Goal: Task Accomplishment & Management: Manage account settings

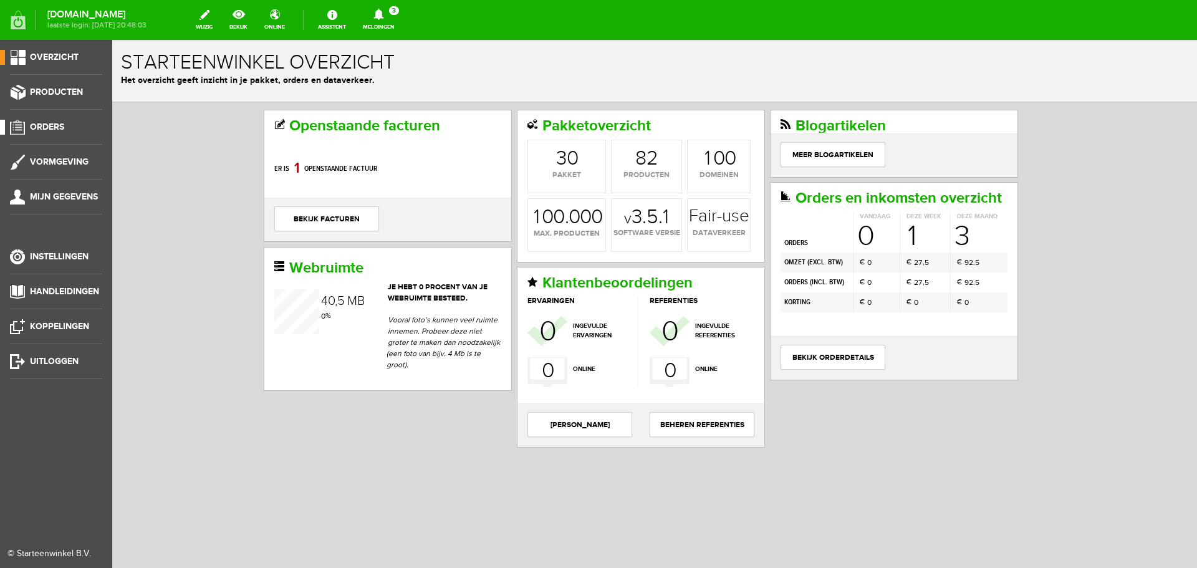
click at [60, 122] on span "Orders" at bounding box center [47, 127] width 34 height 11
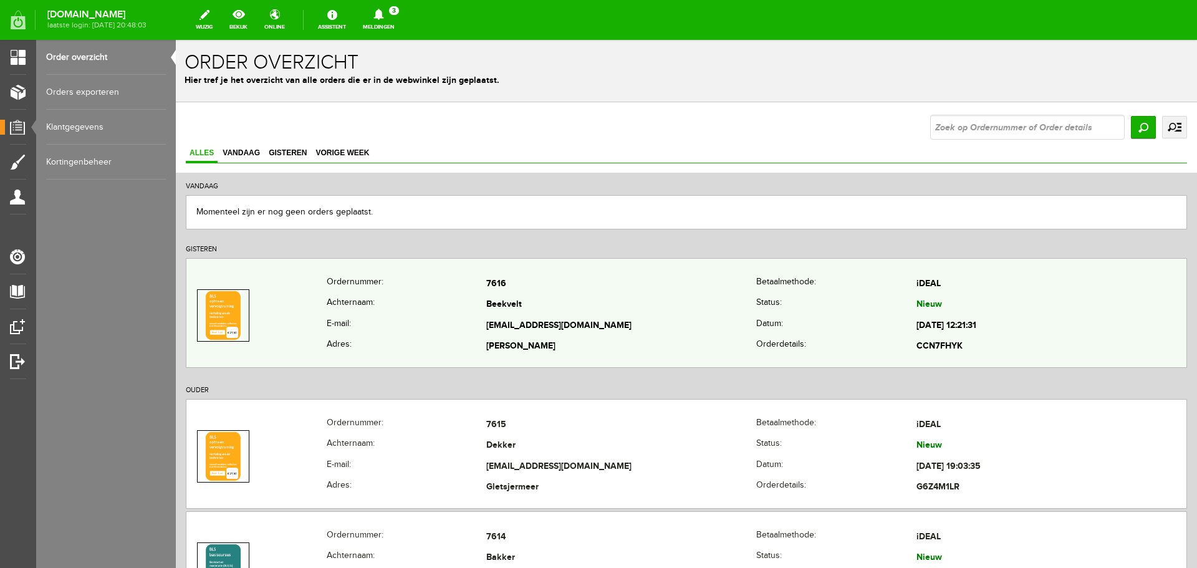
click at [570, 299] on td "Beekvelt" at bounding box center [621, 305] width 270 height 21
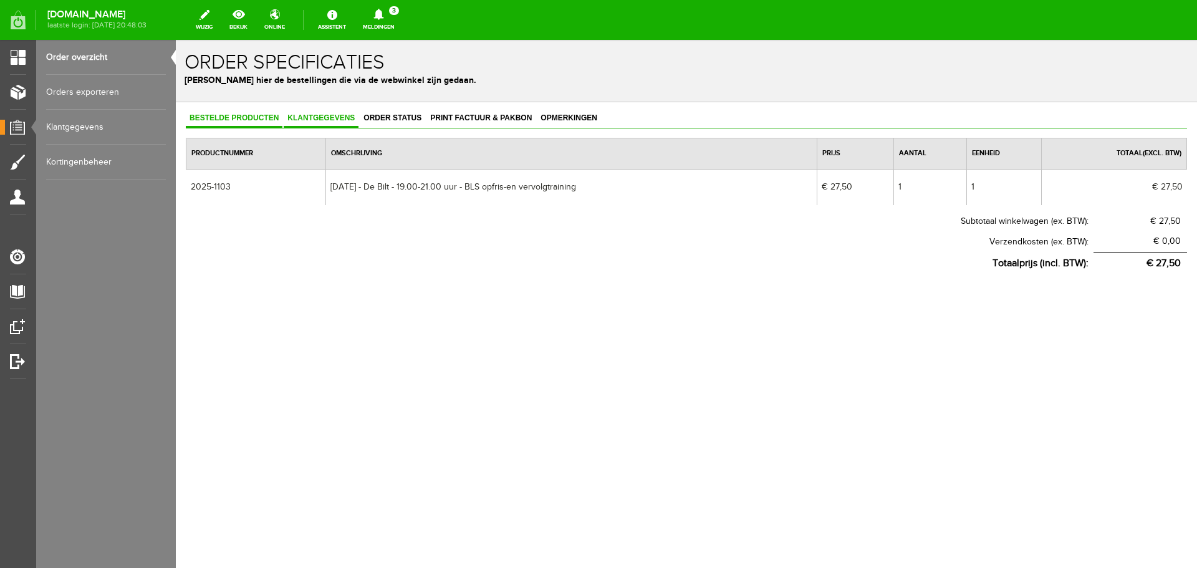
click at [315, 125] on link "Klantgegevens" at bounding box center [321, 119] width 75 height 18
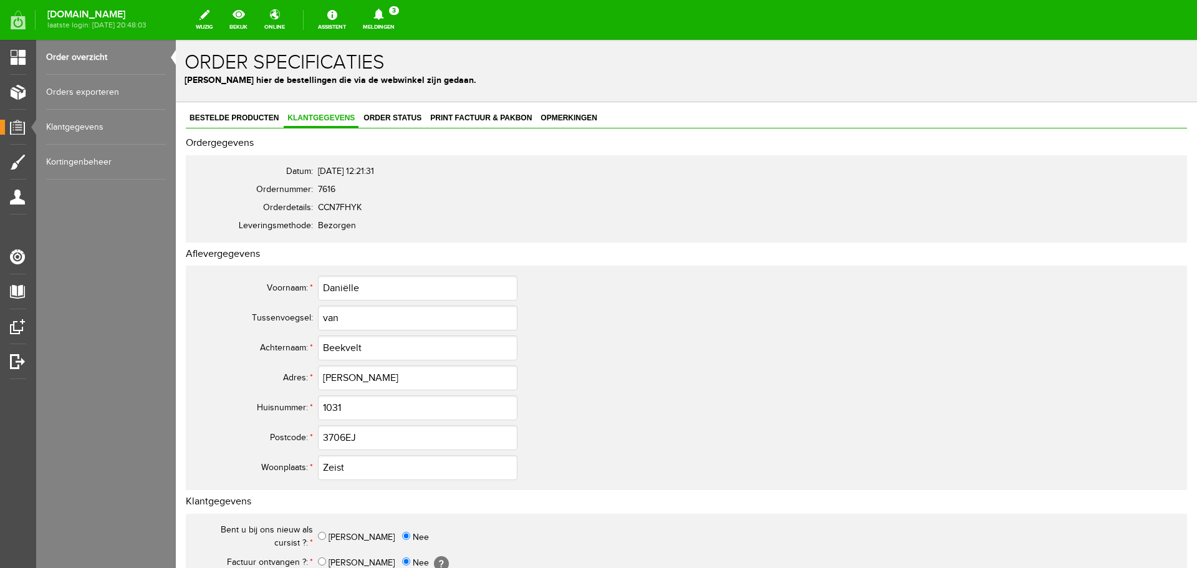
scroll to position [187, 0]
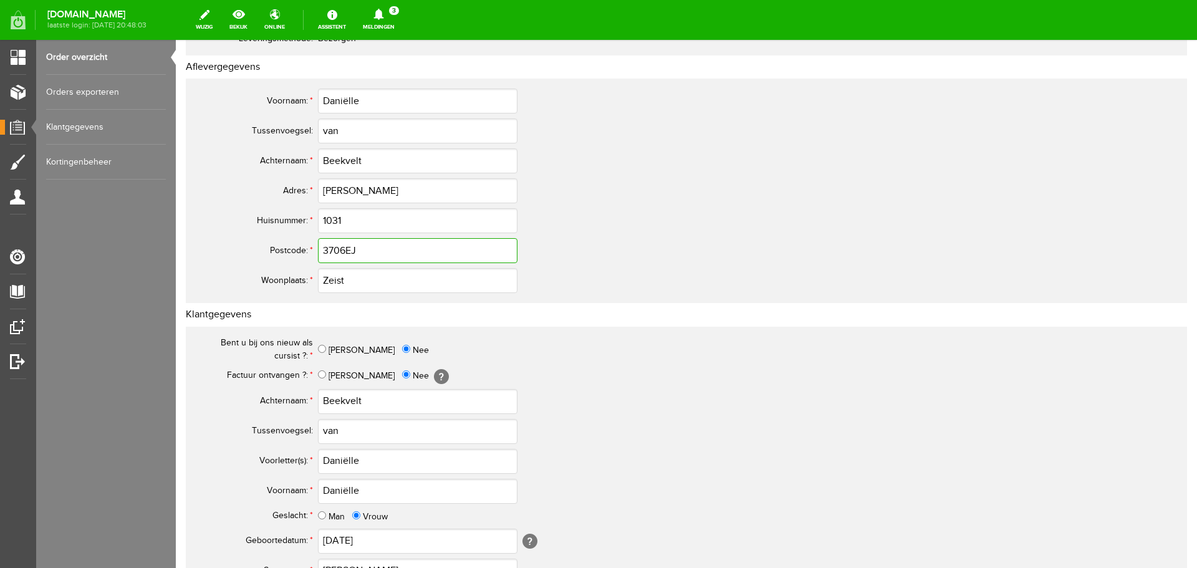
click at [344, 251] on input "3706EJ" at bounding box center [417, 250] width 199 height 25
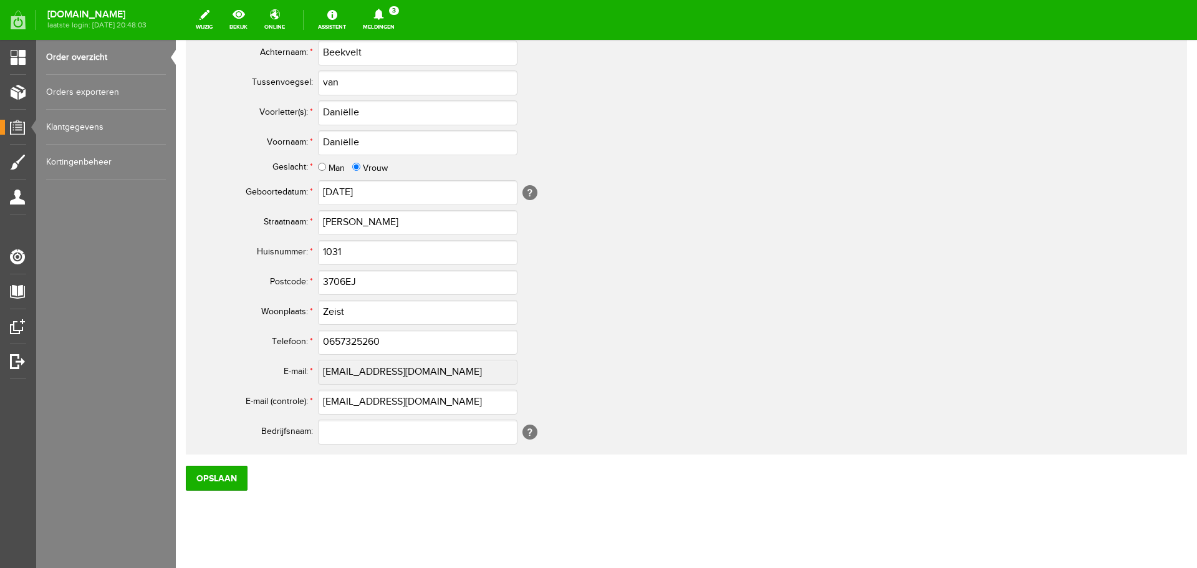
scroll to position [550, 0]
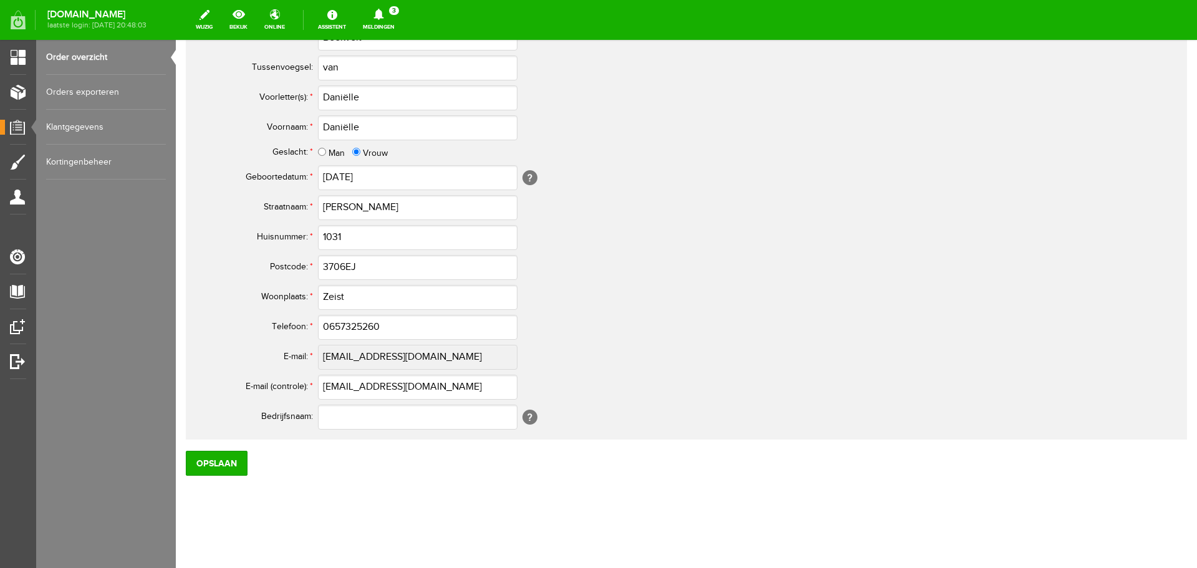
type input "3706 EJ"
click at [343, 267] on input "3706EJ" at bounding box center [417, 267] width 199 height 25
type input "3706 EJ"
click at [335, 325] on input "0657325260" at bounding box center [417, 327] width 199 height 25
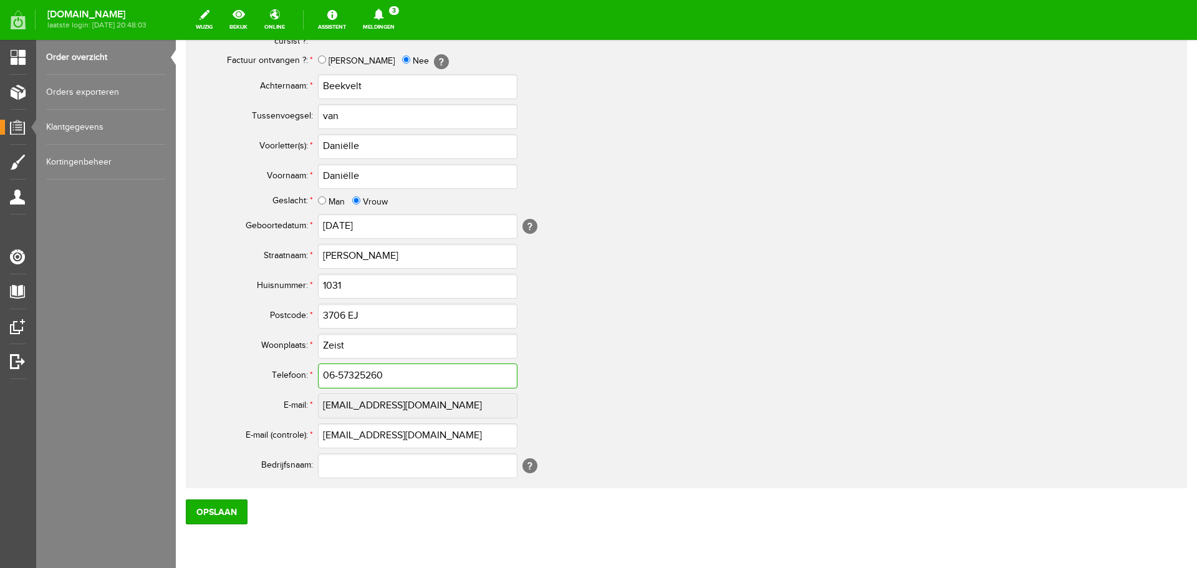
scroll to position [426, 0]
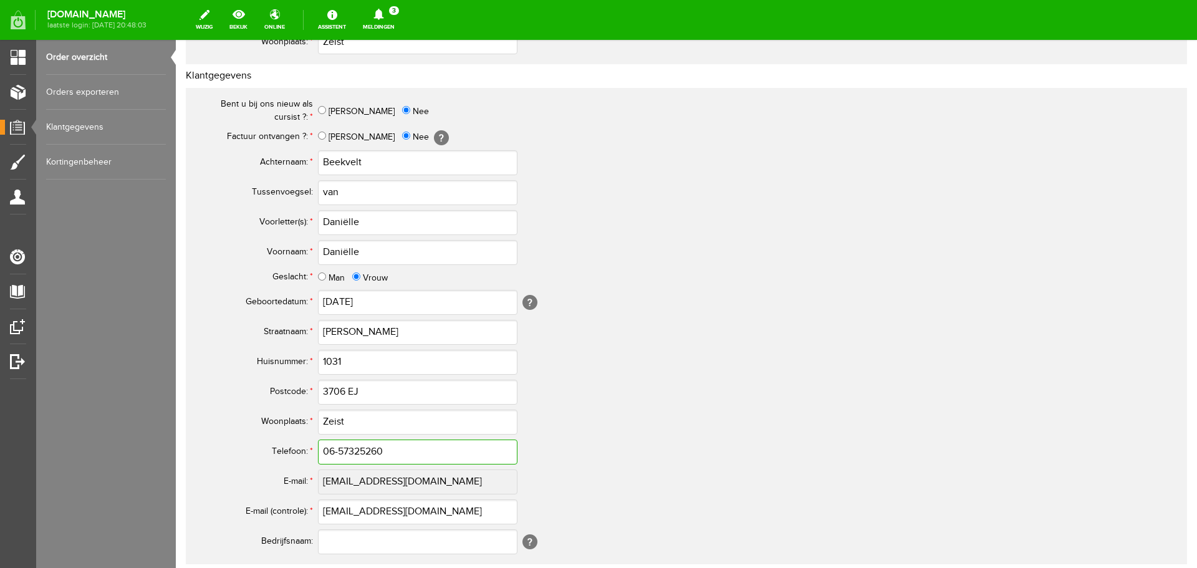
type input "06-57325260"
drag, startPoint x: 385, startPoint y: 221, endPoint x: 330, endPoint y: 226, distance: 54.5
click at [330, 226] on input "Daniëlle" at bounding box center [417, 222] width 199 height 25
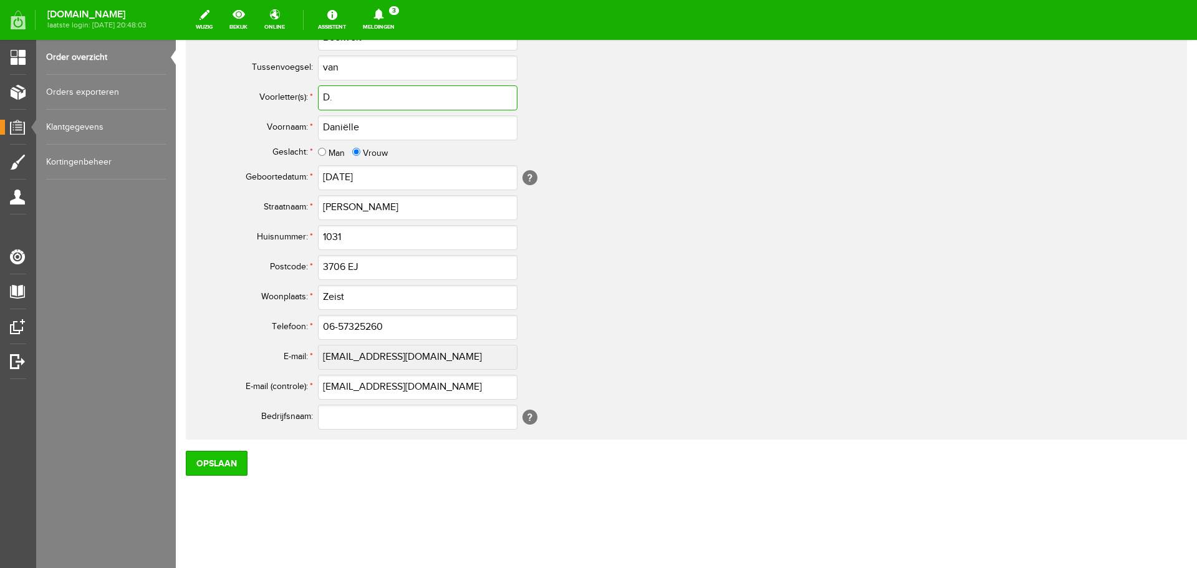
type input "D."
click at [222, 466] on input "Opslaan" at bounding box center [217, 463] width 62 height 25
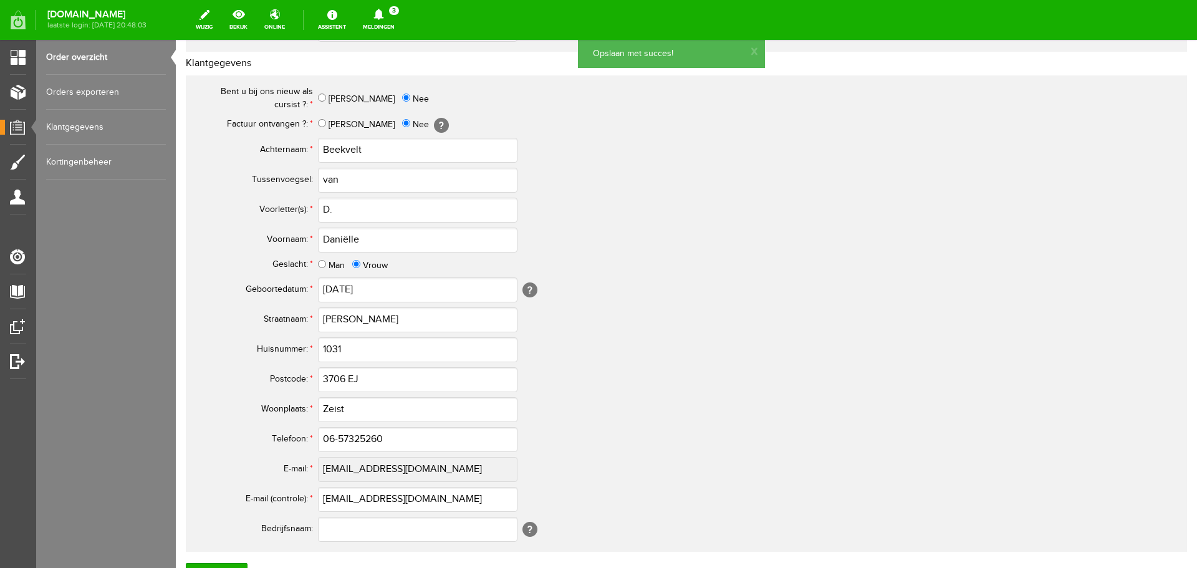
scroll to position [260, 0]
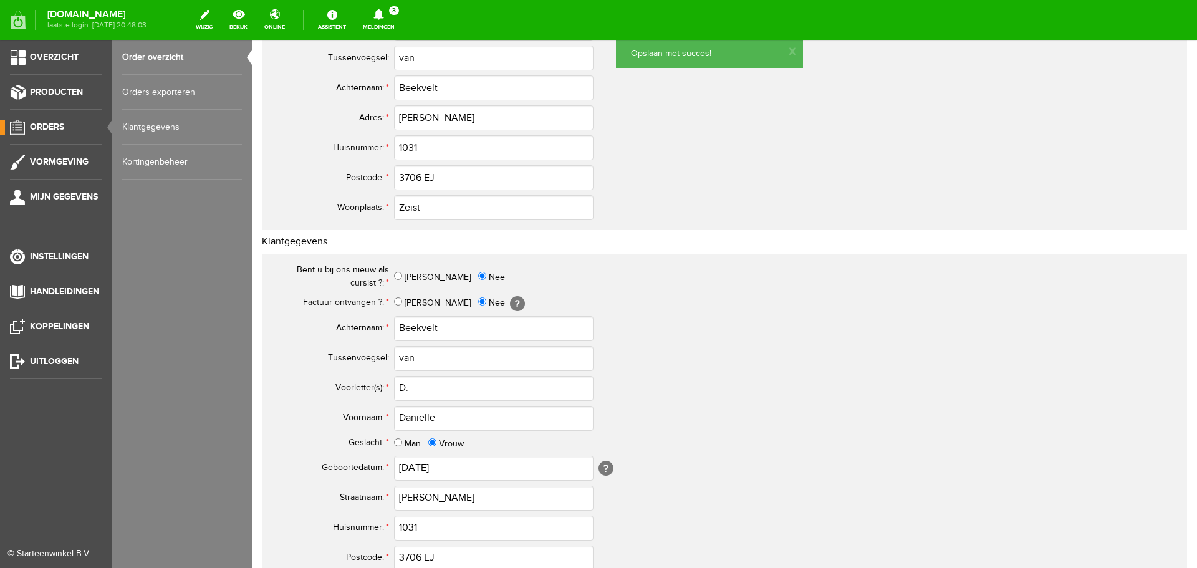
click at [159, 55] on link "Order overzicht" at bounding box center [182, 57] width 120 height 35
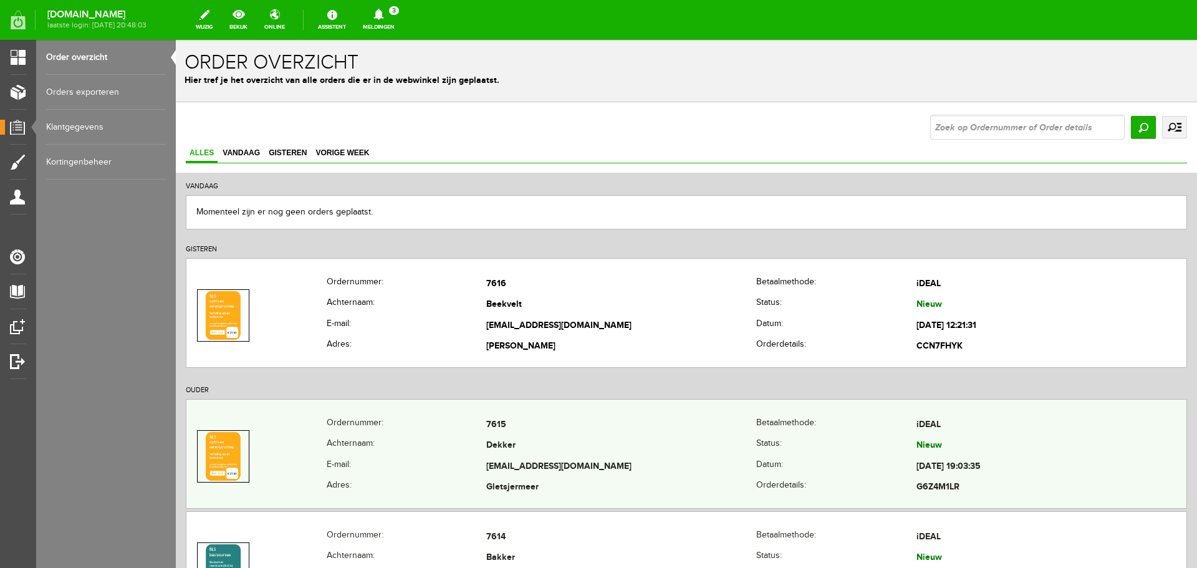
click at [464, 439] on th "Achternaam:" at bounding box center [407, 446] width 160 height 21
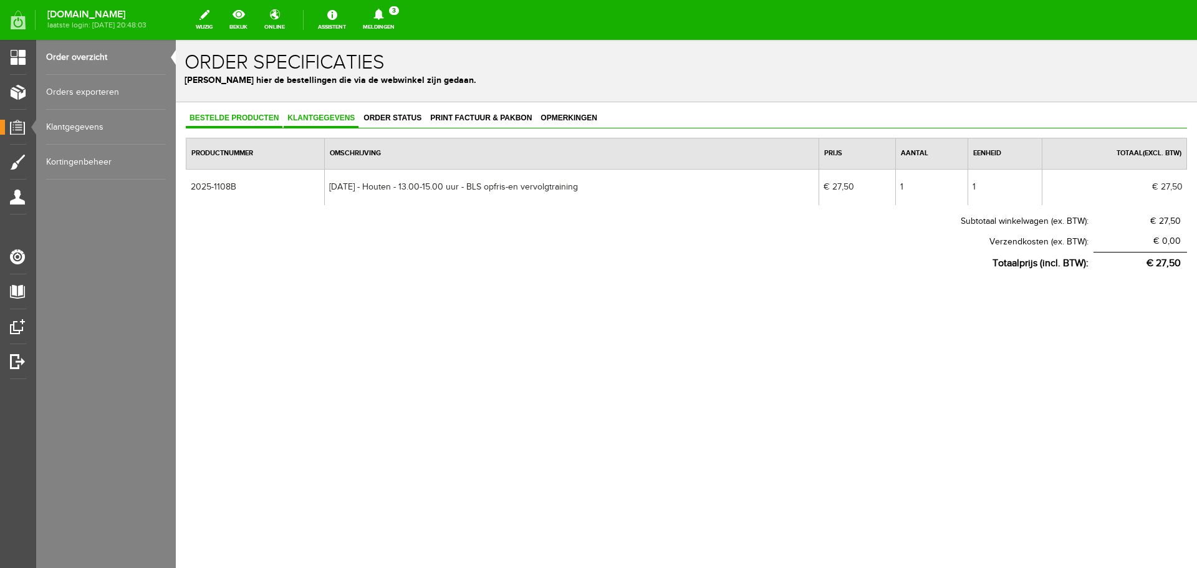
click at [322, 112] on link "Klantgegevens" at bounding box center [321, 119] width 75 height 18
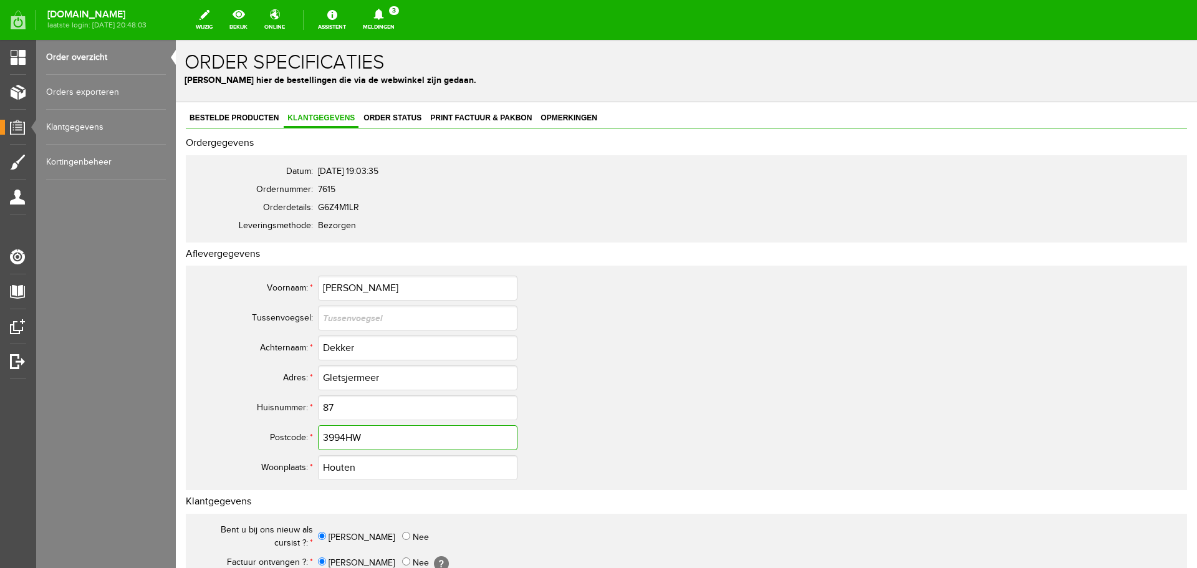
click at [343, 431] on input "3994HW" at bounding box center [417, 437] width 199 height 25
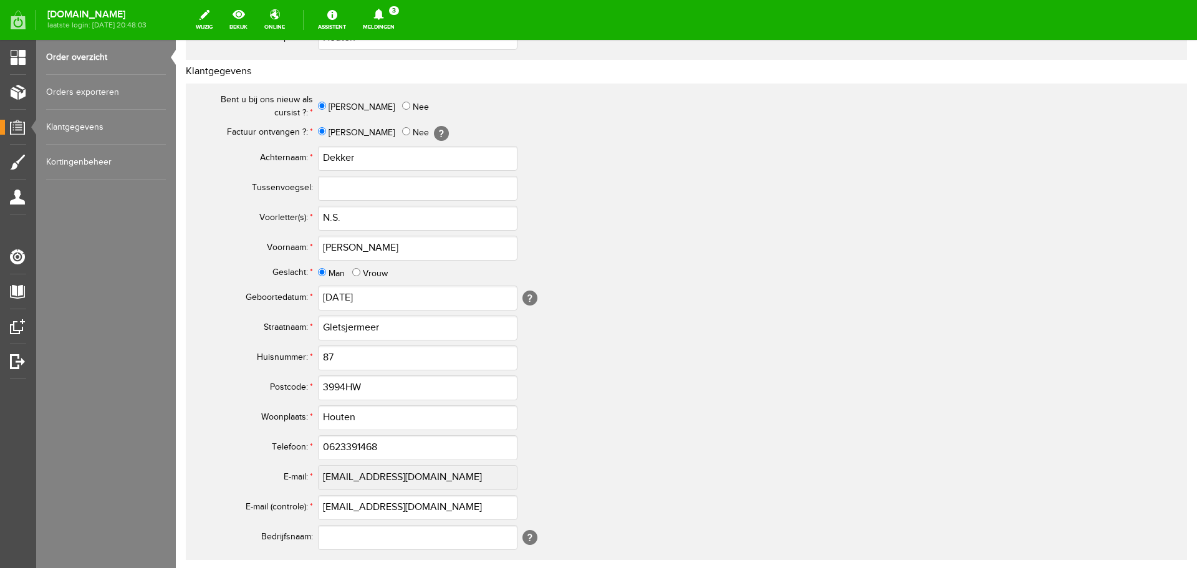
scroll to position [436, 0]
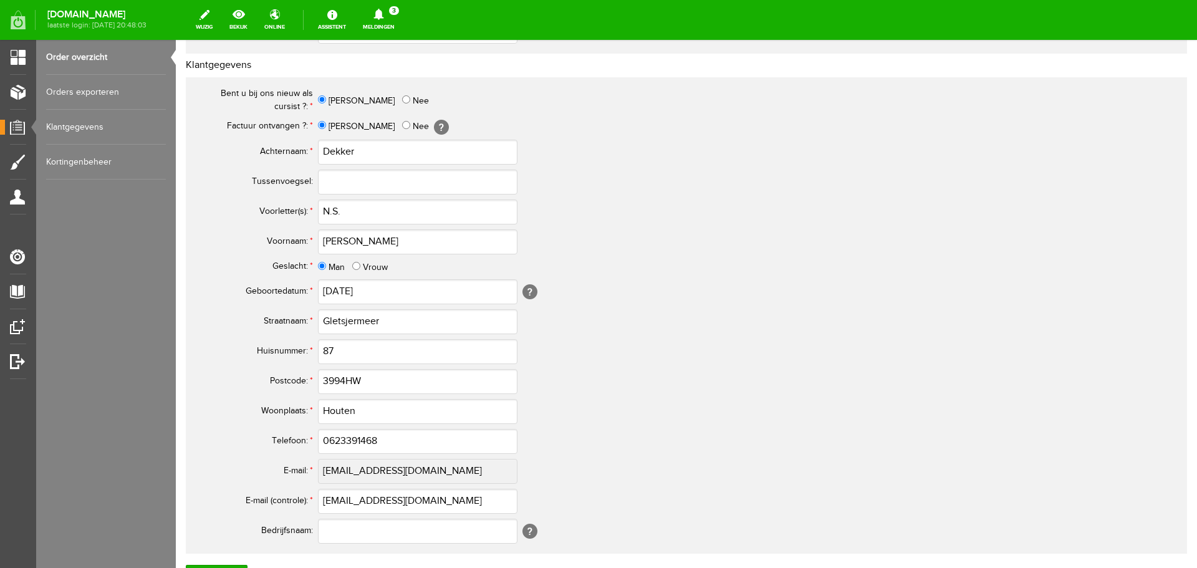
type input "3994 HW"
click at [347, 374] on input "3994HW" at bounding box center [417, 381] width 199 height 25
type input "3994 HW"
click at [333, 441] on input "0623391468" at bounding box center [417, 441] width 199 height 25
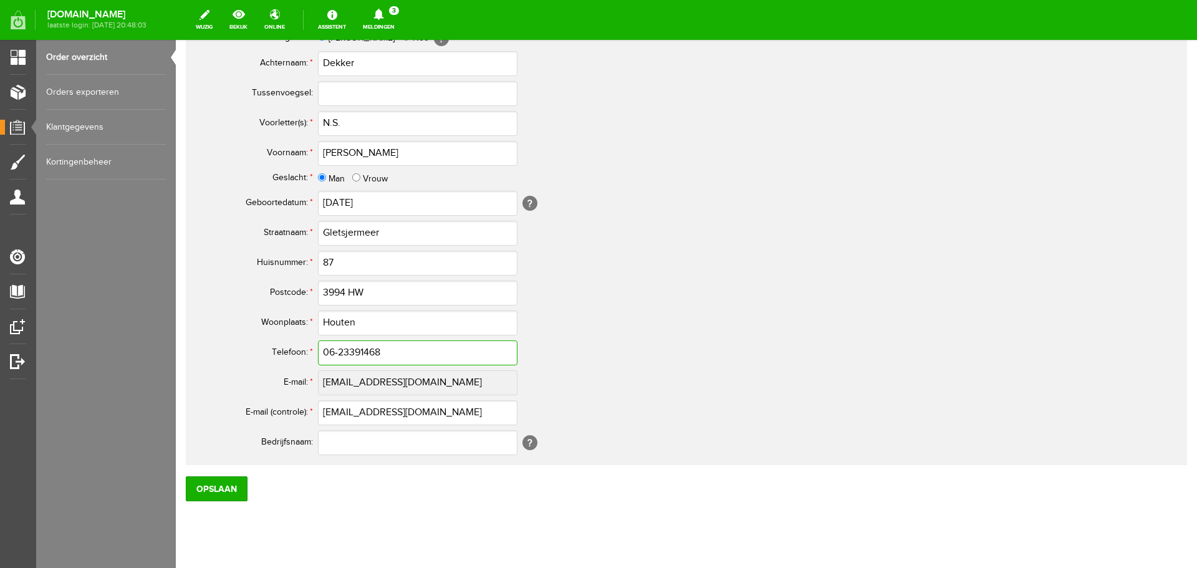
scroll to position [550, 0]
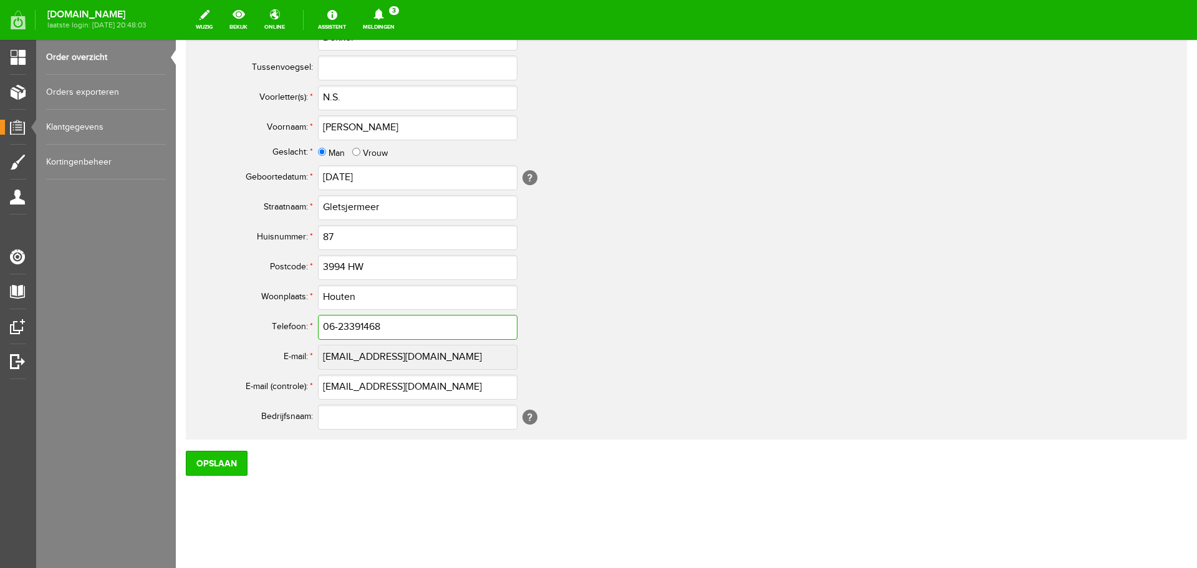
type input "06-23391468"
click at [217, 470] on input "Opslaan" at bounding box center [217, 463] width 62 height 25
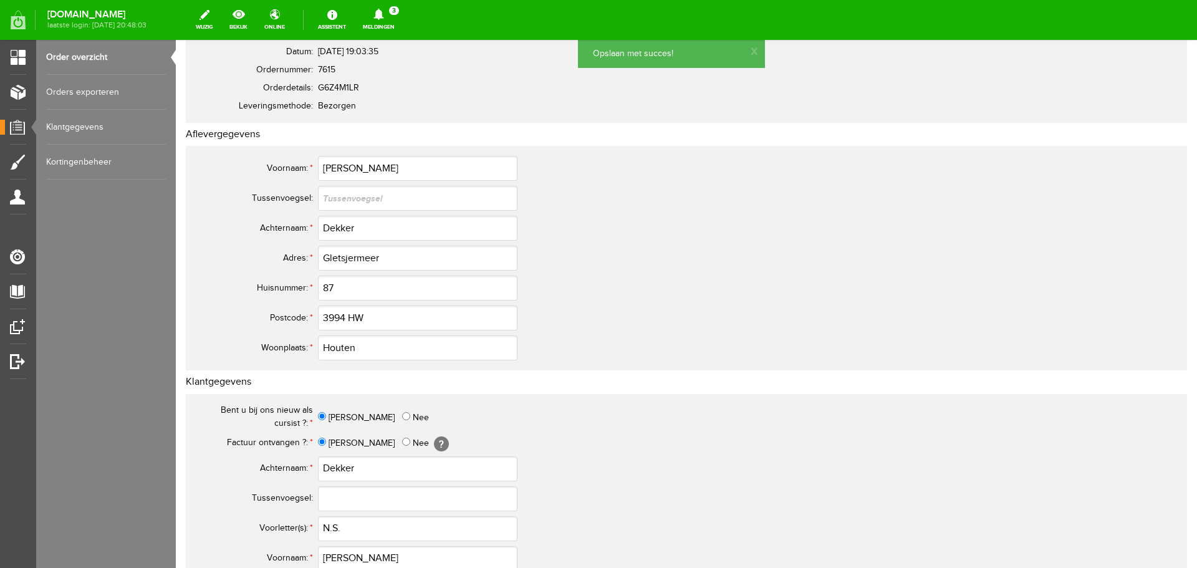
scroll to position [114, 0]
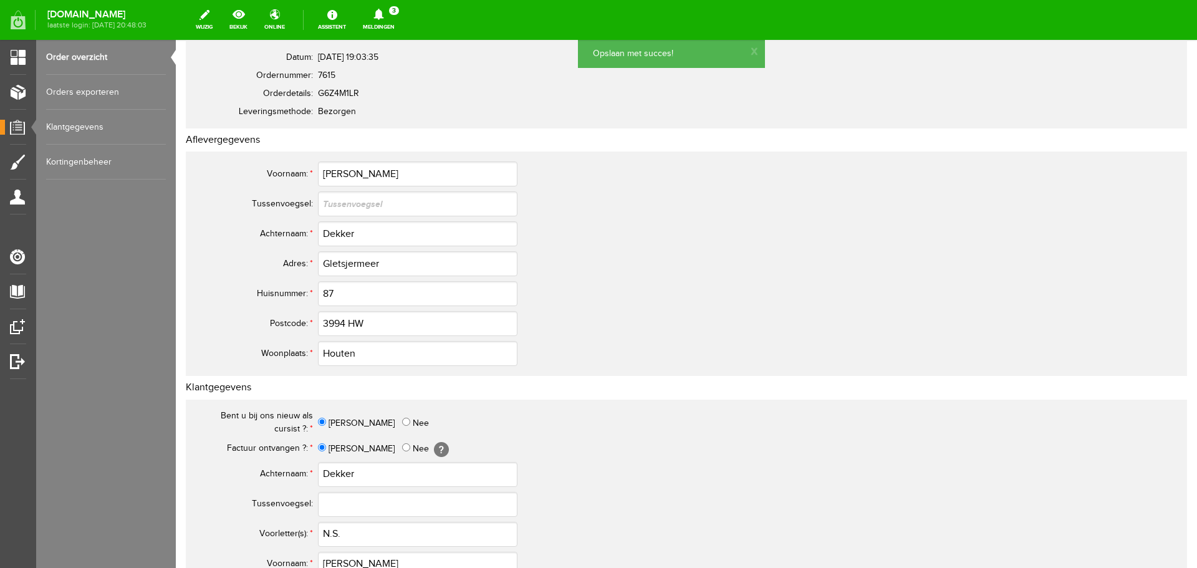
click at [72, 54] on link "Order overzicht" at bounding box center [106, 57] width 120 height 35
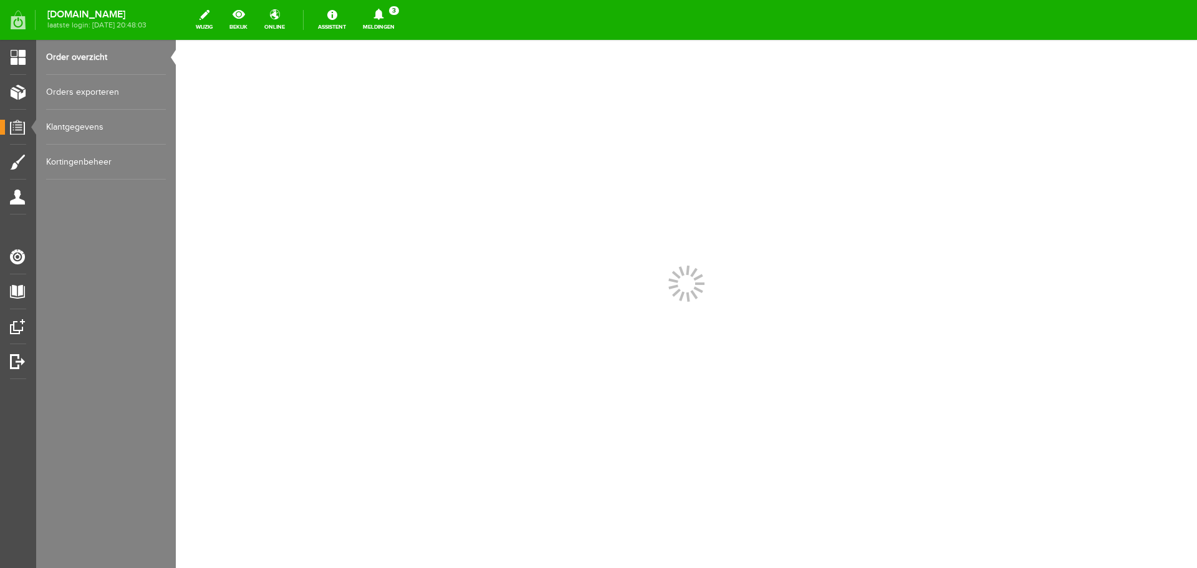
scroll to position [0, 0]
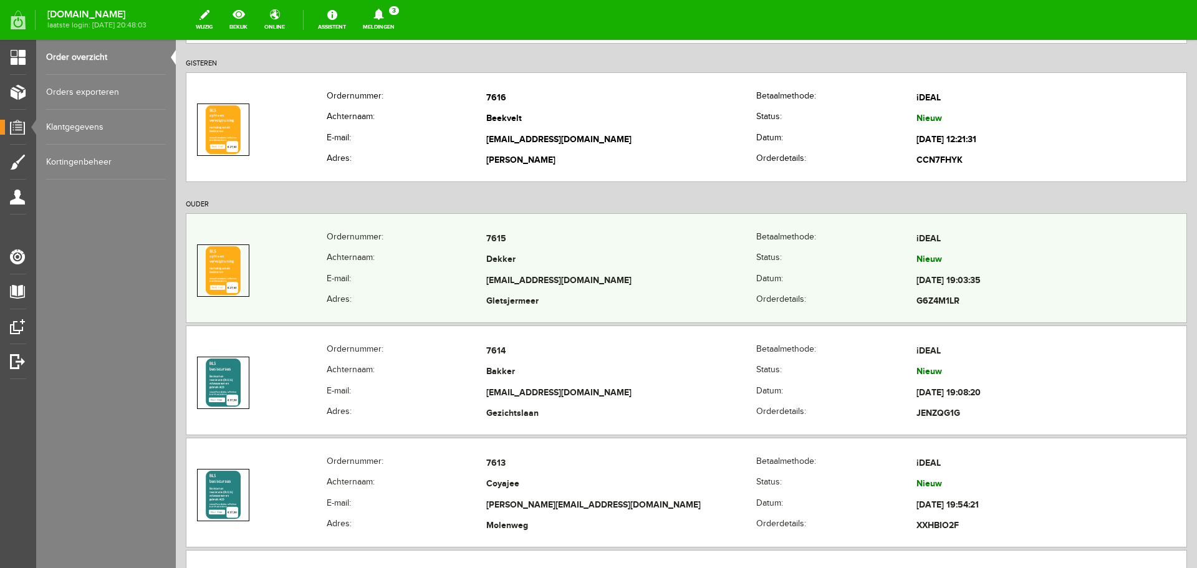
scroll to position [187, 0]
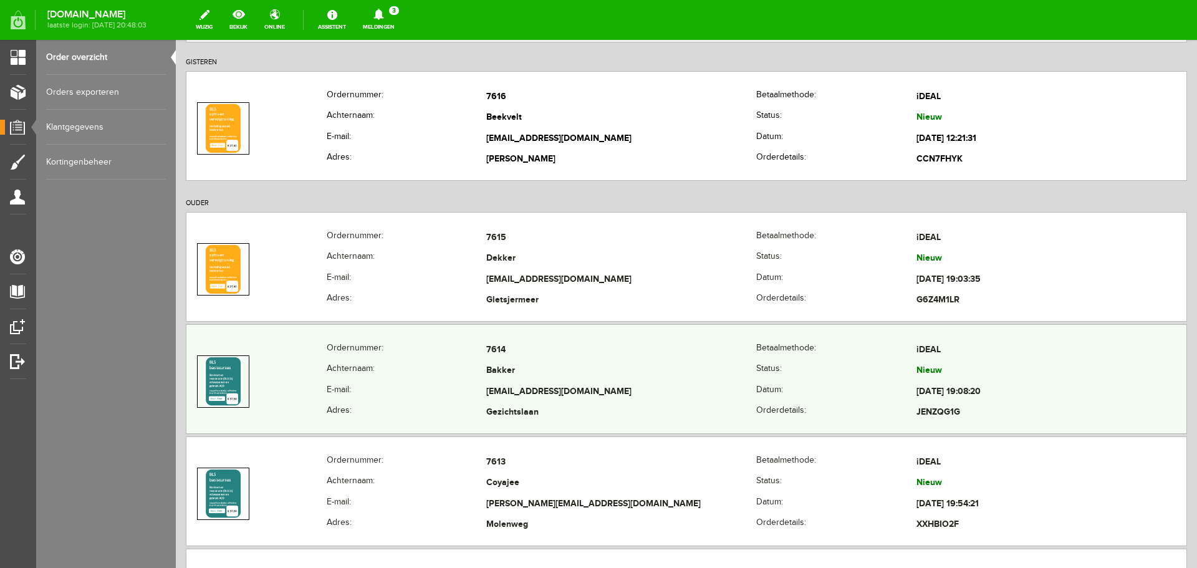
click at [490, 382] on td "[EMAIL_ADDRESS][DOMAIN_NAME]" at bounding box center [621, 391] width 270 height 21
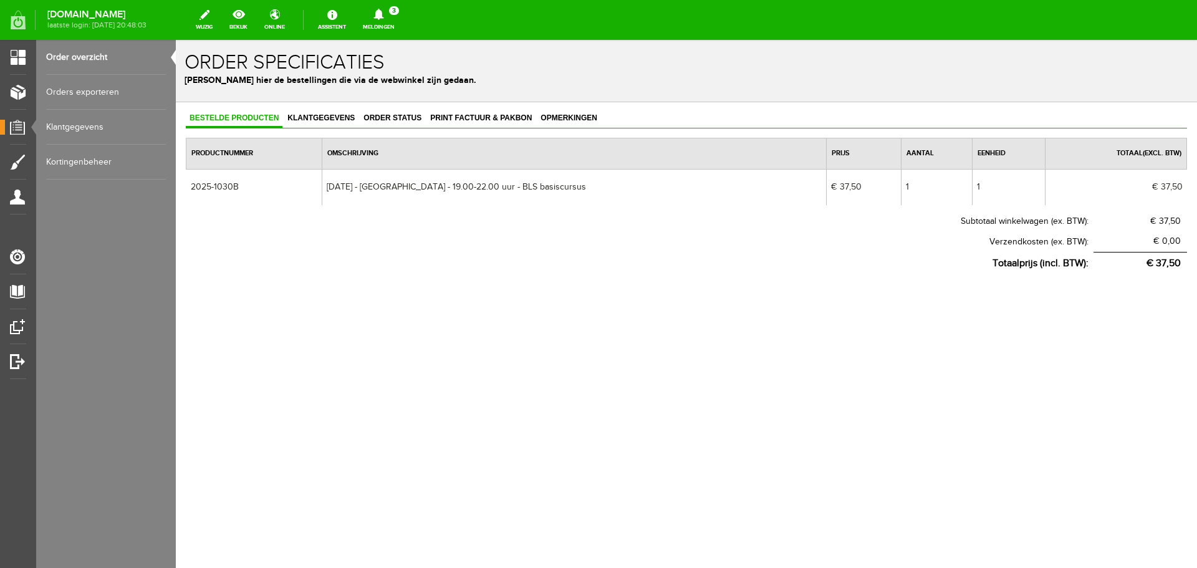
scroll to position [0, 0]
click at [324, 122] on span "Klantgegevens" at bounding box center [321, 117] width 75 height 9
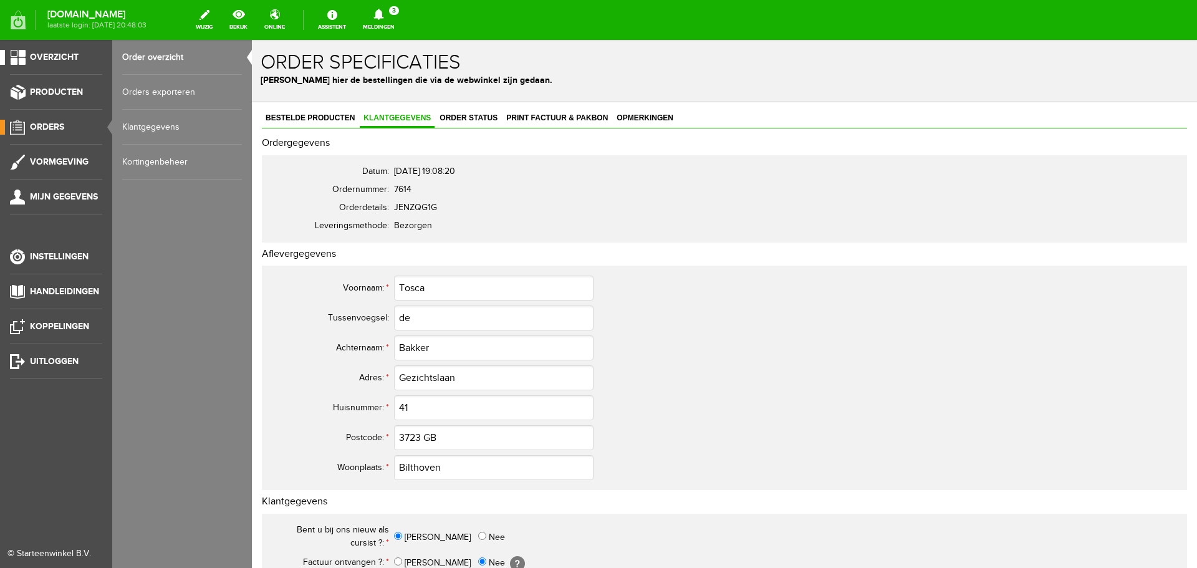
click at [47, 58] on span "Overzicht" at bounding box center [54, 57] width 49 height 11
